Goal: Information Seeking & Learning: Understand process/instructions

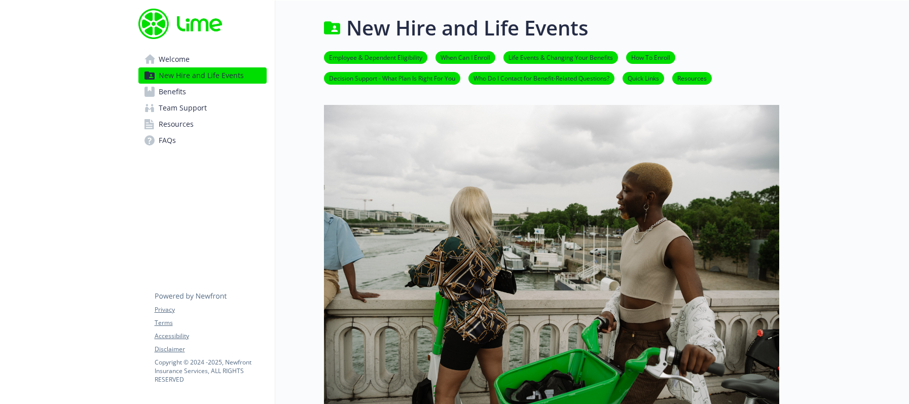
scroll to position [1370, 0]
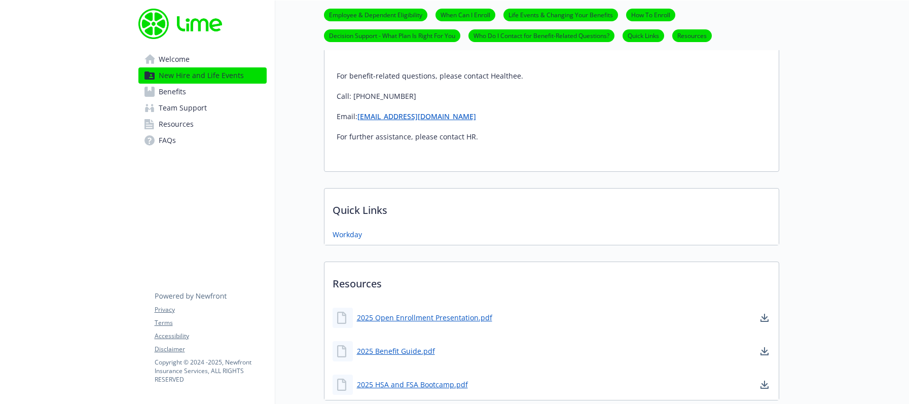
click at [444, 318] on link "2025 Open Enrollment Presentation.pdf" at bounding box center [424, 317] width 135 height 11
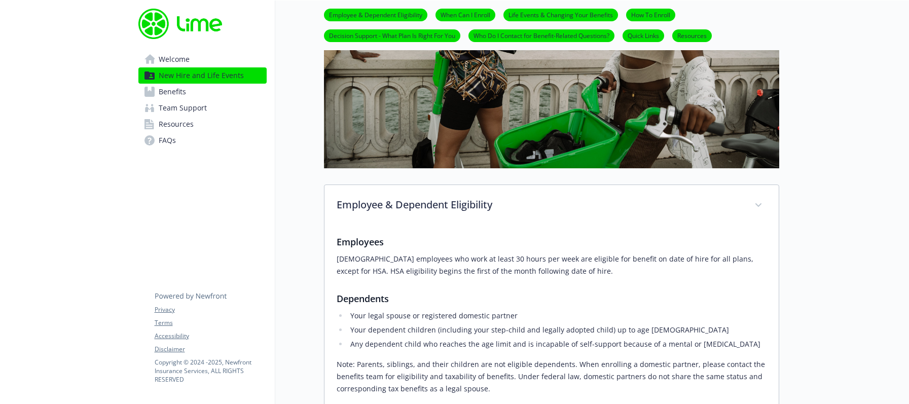
scroll to position [0, 0]
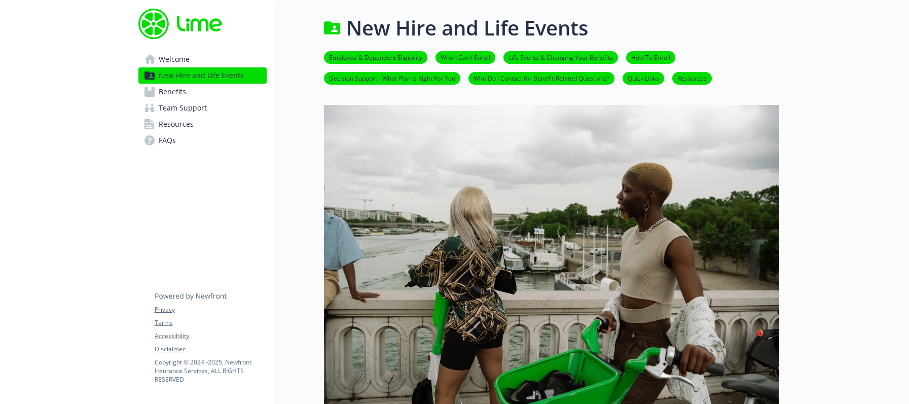
click at [183, 60] on span "Welcome" at bounding box center [174, 59] width 31 height 16
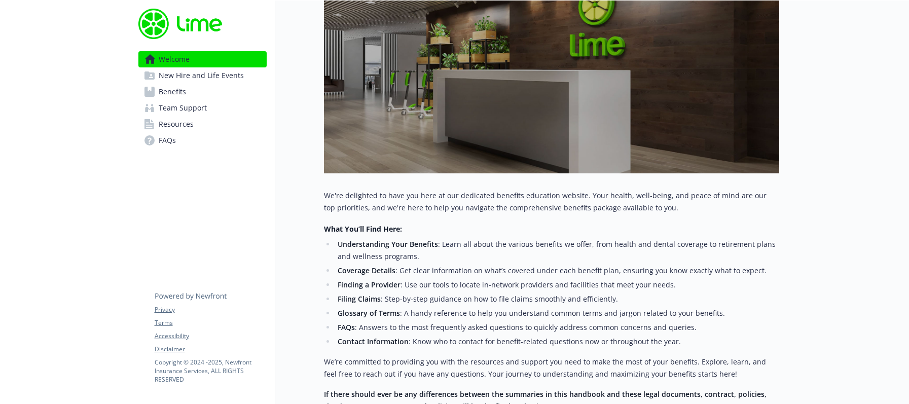
scroll to position [305, 0]
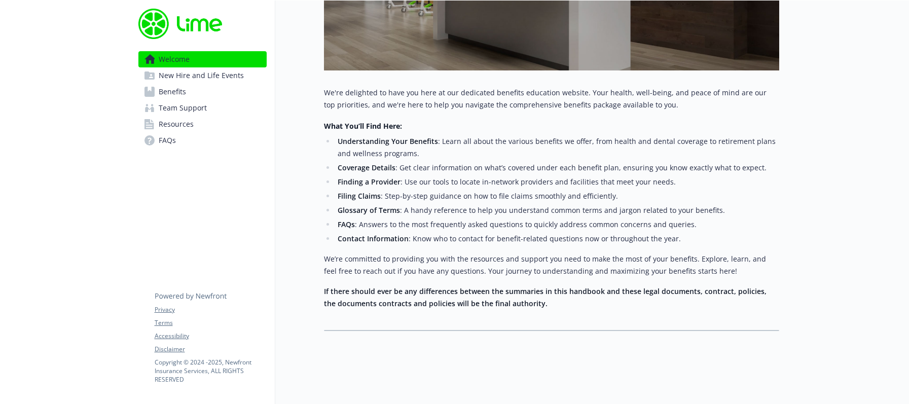
click at [222, 80] on span "New Hire and Life Events" at bounding box center [201, 75] width 85 height 16
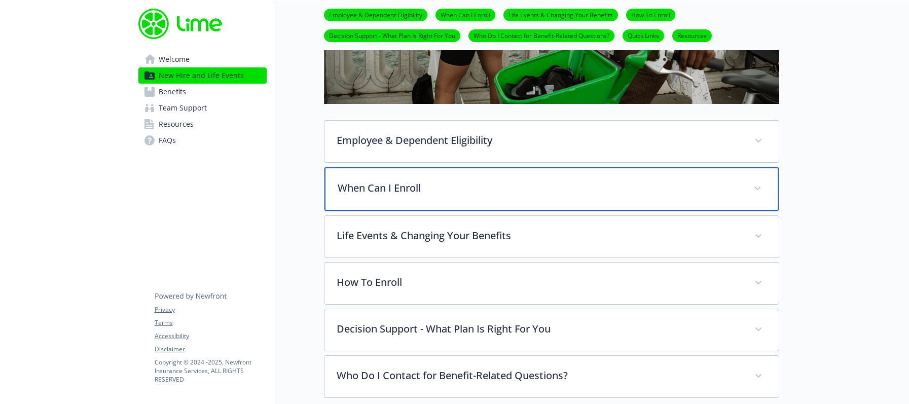
click at [397, 197] on div "When Can I Enroll" at bounding box center [551, 189] width 454 height 44
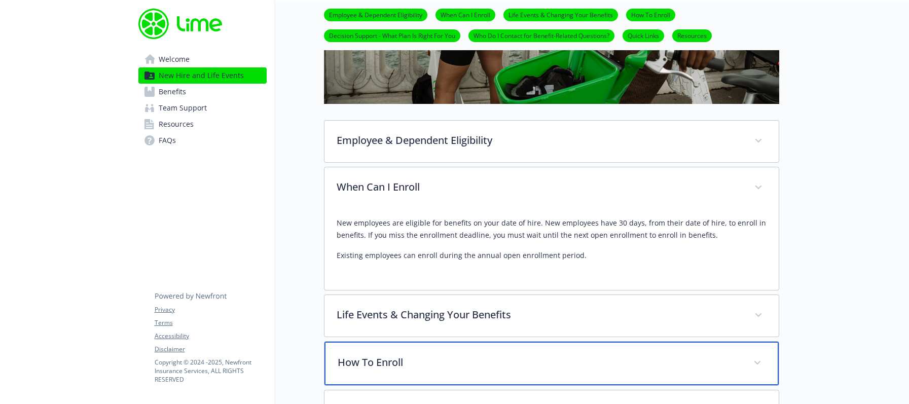
click at [410, 361] on p "How To Enroll" at bounding box center [538, 362] width 403 height 15
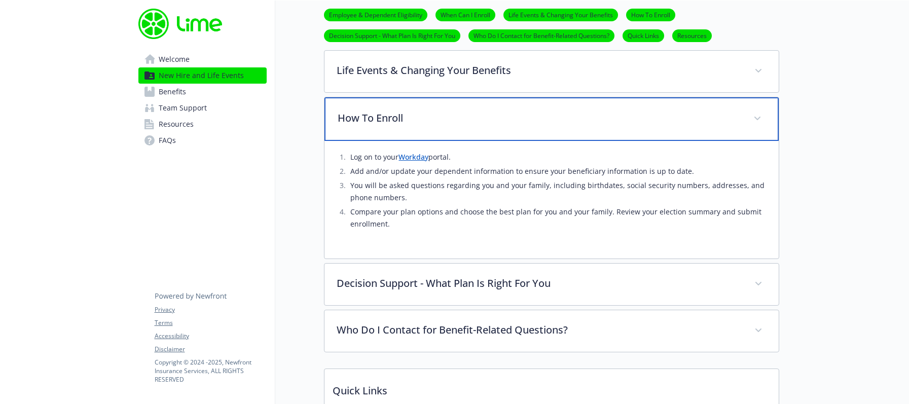
scroll to position [545, 0]
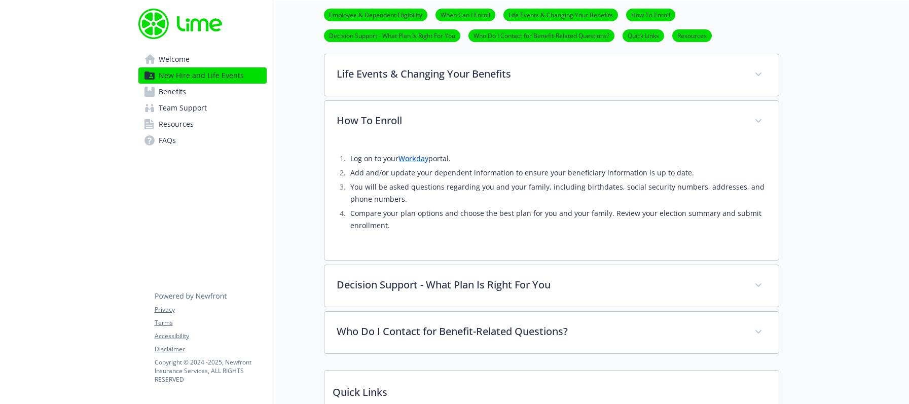
click at [414, 161] on link "Workday" at bounding box center [413, 159] width 30 height 10
